Goal: Task Accomplishment & Management: Use online tool/utility

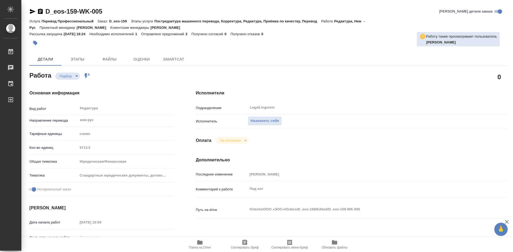
type textarea "x"
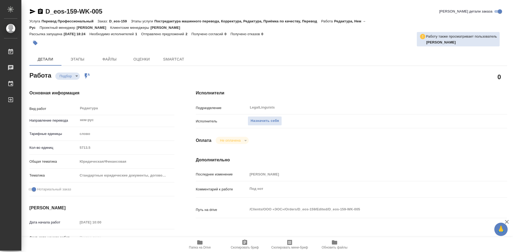
type textarea "x"
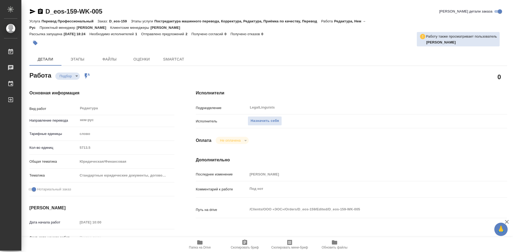
type textarea "x"
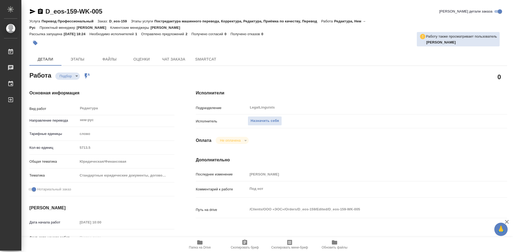
type textarea "x"
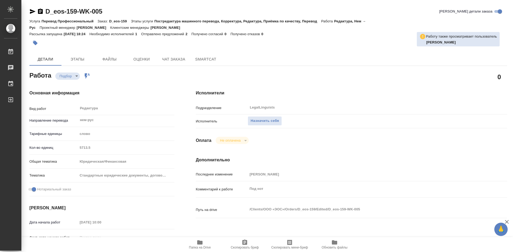
type textarea "x"
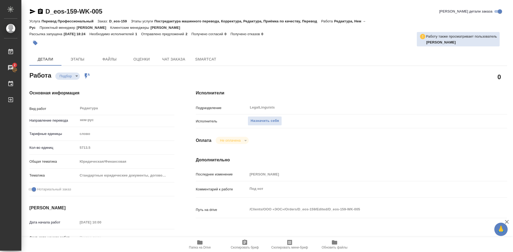
click at [203, 245] on span "Папка на Drive" at bounding box center [200, 245] width 38 height 10
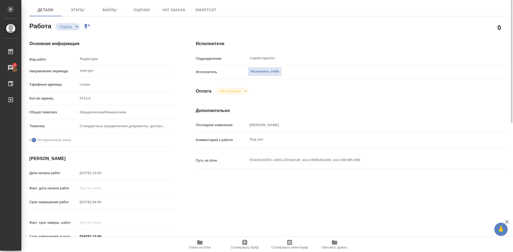
scroll to position [23, 0]
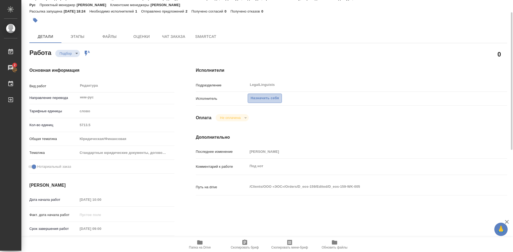
click at [264, 97] on span "Назначить себя" at bounding box center [264, 98] width 28 height 6
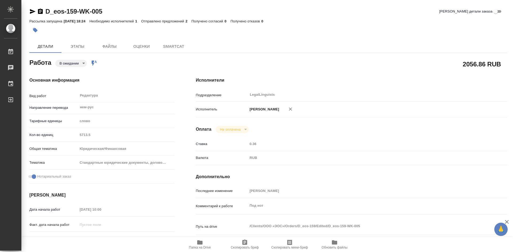
type textarea "x"
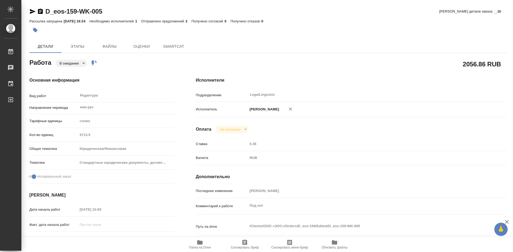
type textarea "x"
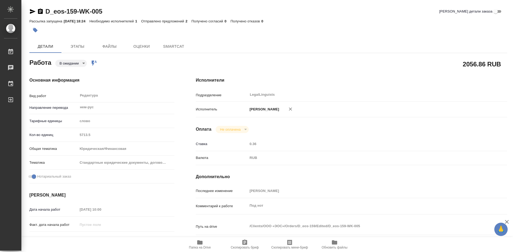
type textarea "x"
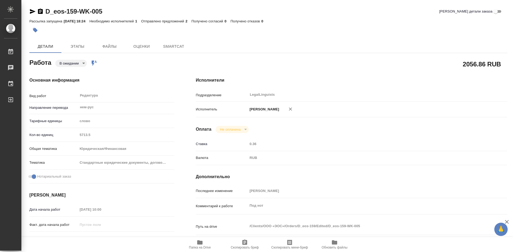
type textarea "x"
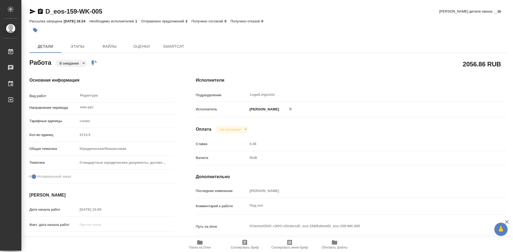
type textarea "x"
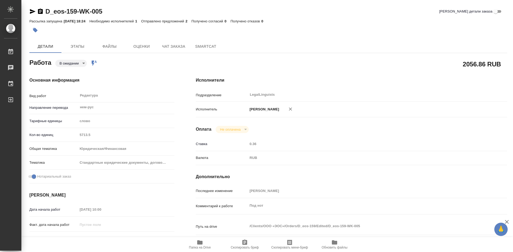
type textarea "x"
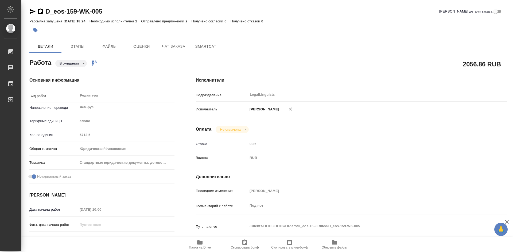
type textarea "x"
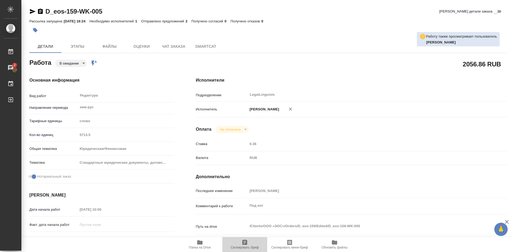
click at [245, 244] on icon "button" at bounding box center [244, 242] width 5 height 5
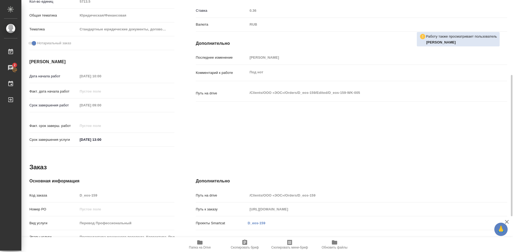
scroll to position [197, 0]
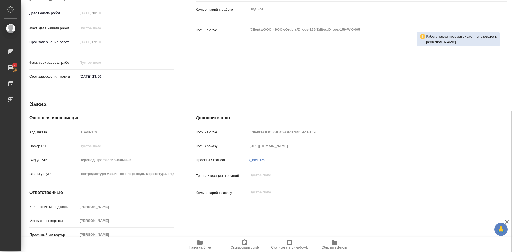
click at [243, 241] on icon "button" at bounding box center [244, 242] width 5 height 5
click at [202, 244] on icon "button" at bounding box center [199, 243] width 5 height 4
drag, startPoint x: 202, startPoint y: 244, endPoint x: 206, endPoint y: 225, distance: 18.6
click at [202, 243] on icon "button" at bounding box center [199, 243] width 5 height 4
